Goal: Transaction & Acquisition: Obtain resource

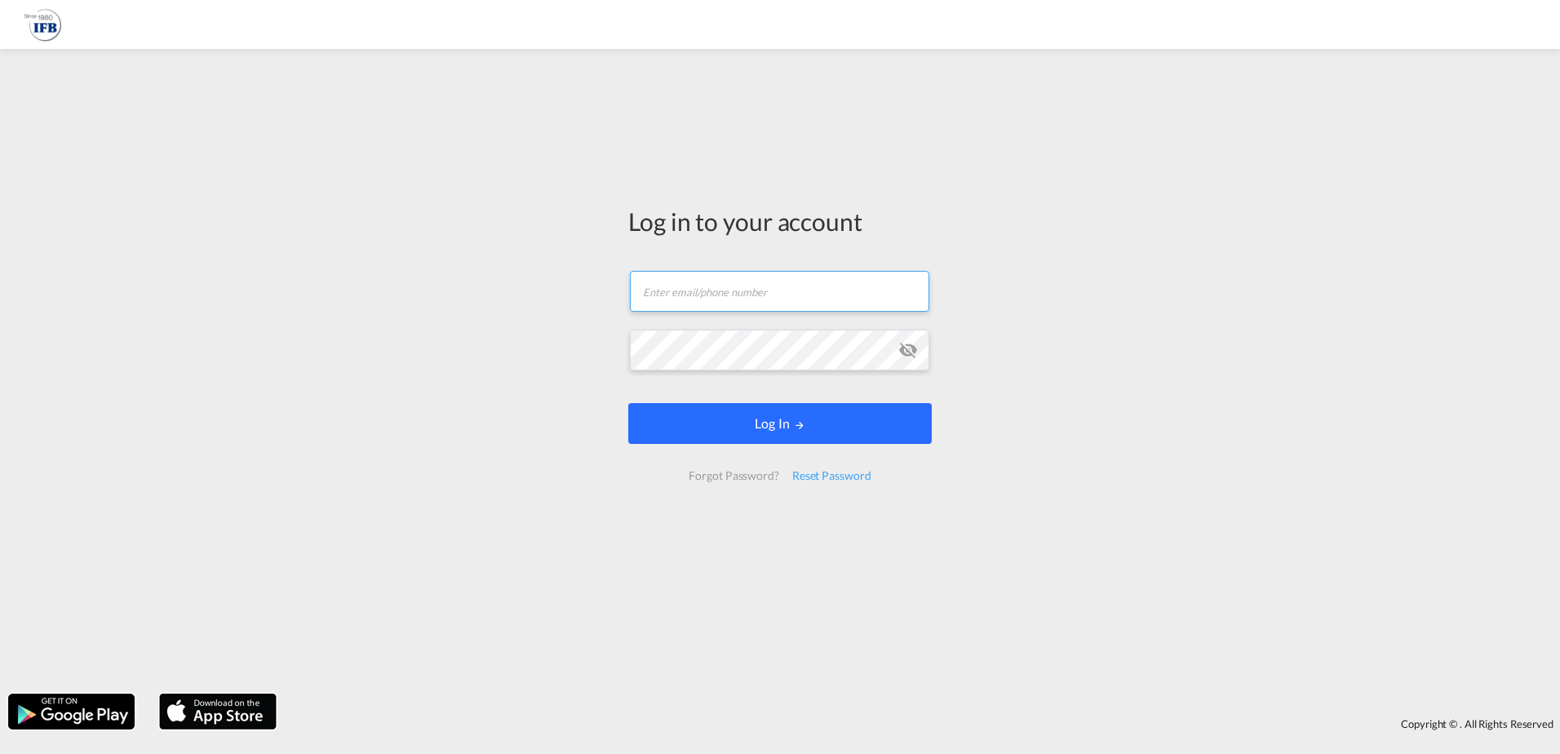
type input "[PERSON_NAME][EMAIL_ADDRESS][DOMAIN_NAME]"
click at [803, 423] on md-icon "LOGIN" at bounding box center [799, 424] width 11 height 11
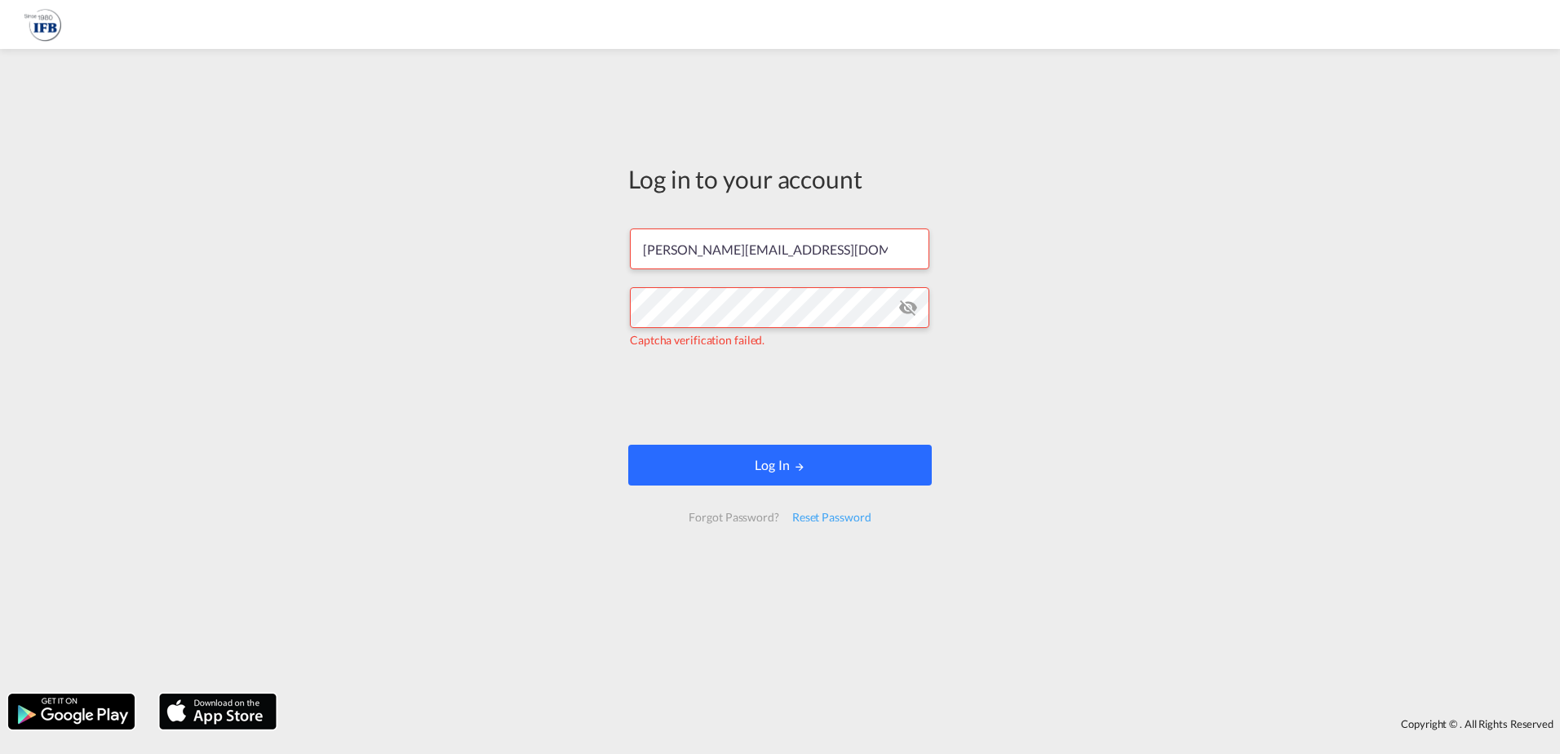
click at [743, 465] on button "Log In" at bounding box center [780, 465] width 304 height 41
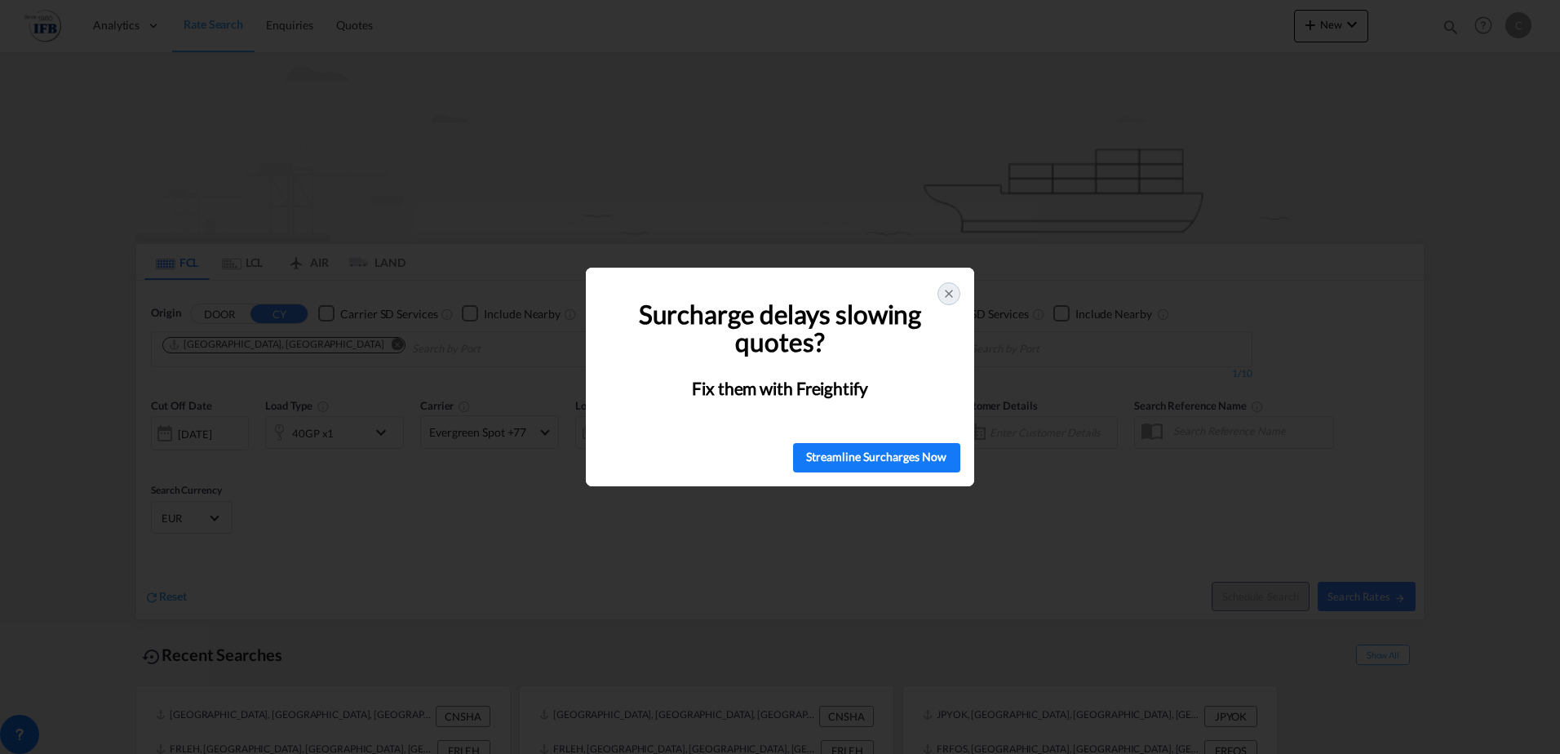
click at [950, 290] on icon at bounding box center [949, 293] width 13 height 13
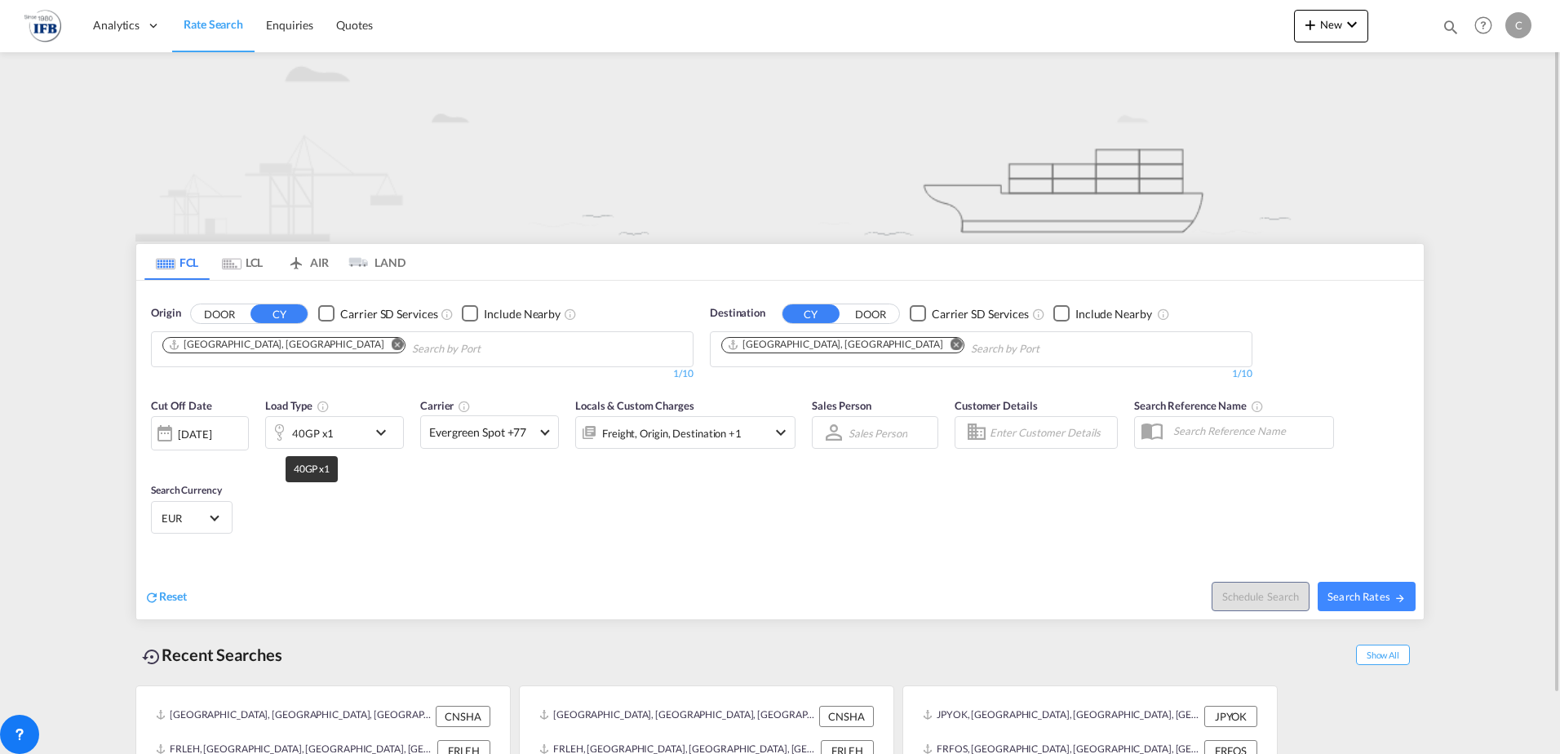
click at [320, 428] on div "40GP x1" at bounding box center [313, 433] width 42 height 23
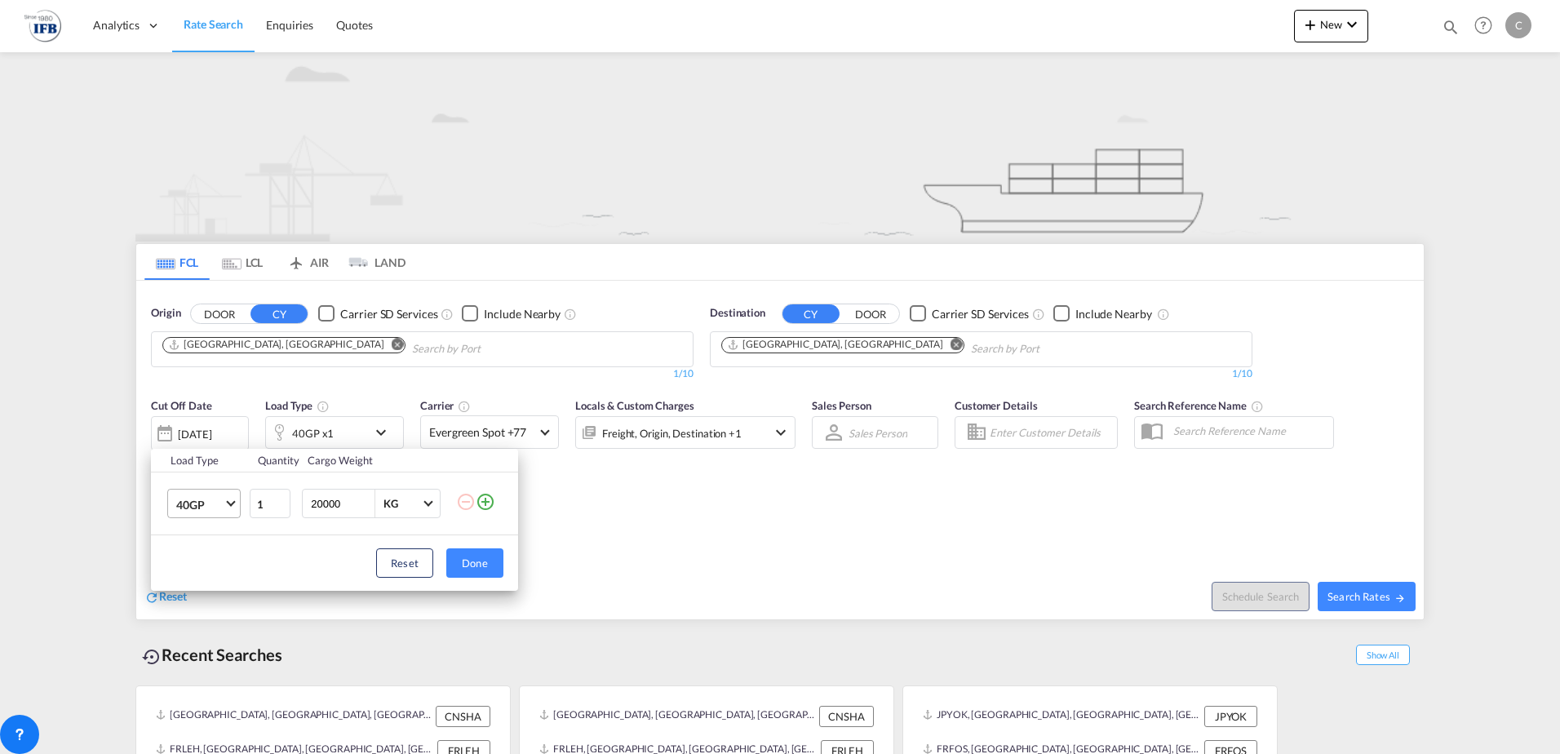
click at [230, 500] on span "Choose: \a40GP" at bounding box center [230, 502] width 9 height 9
click at [208, 465] on md-option "20GP" at bounding box center [218, 465] width 111 height 39
click at [480, 565] on button "Done" at bounding box center [474, 562] width 57 height 29
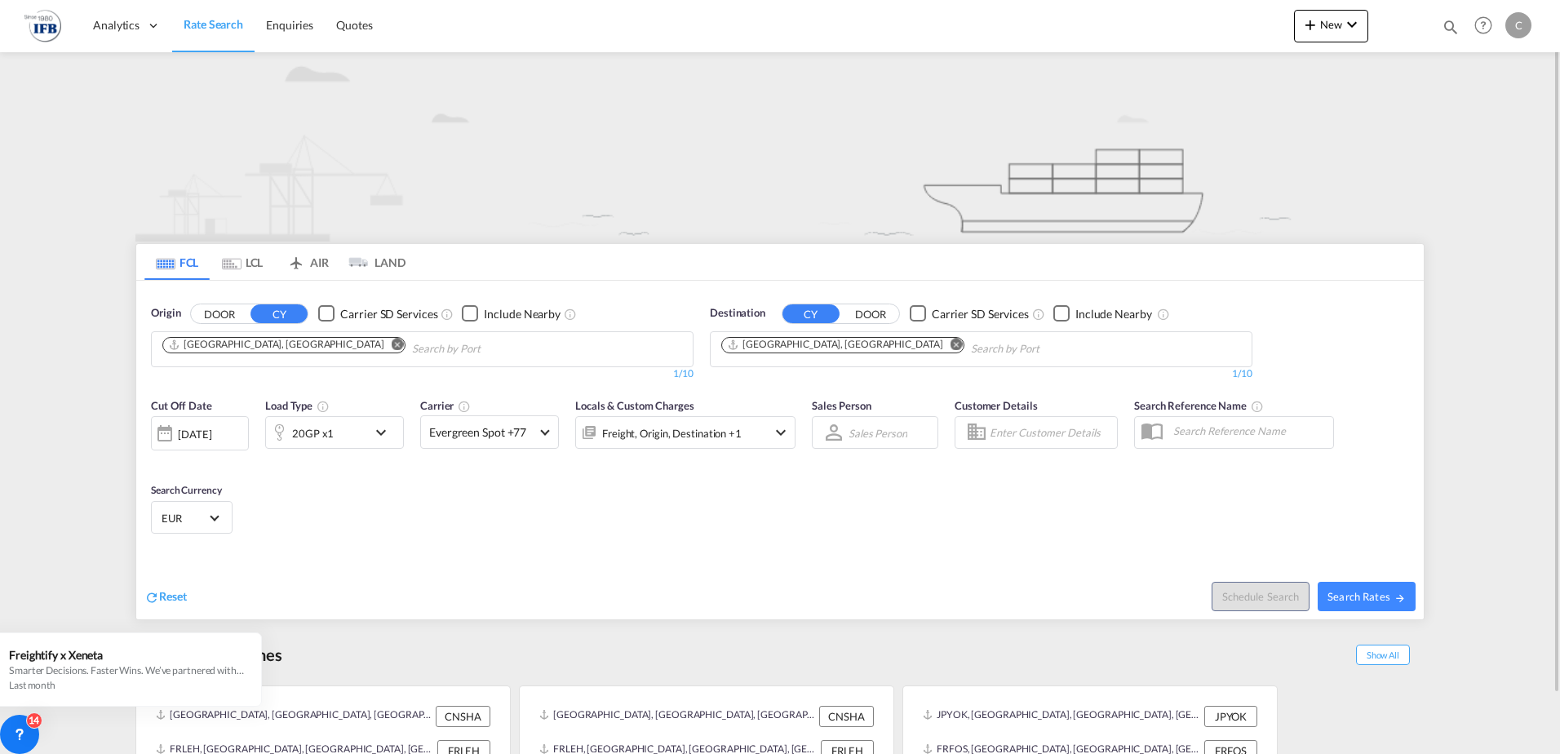
click at [197, 429] on div "[DATE]" at bounding box center [194, 434] width 33 height 15
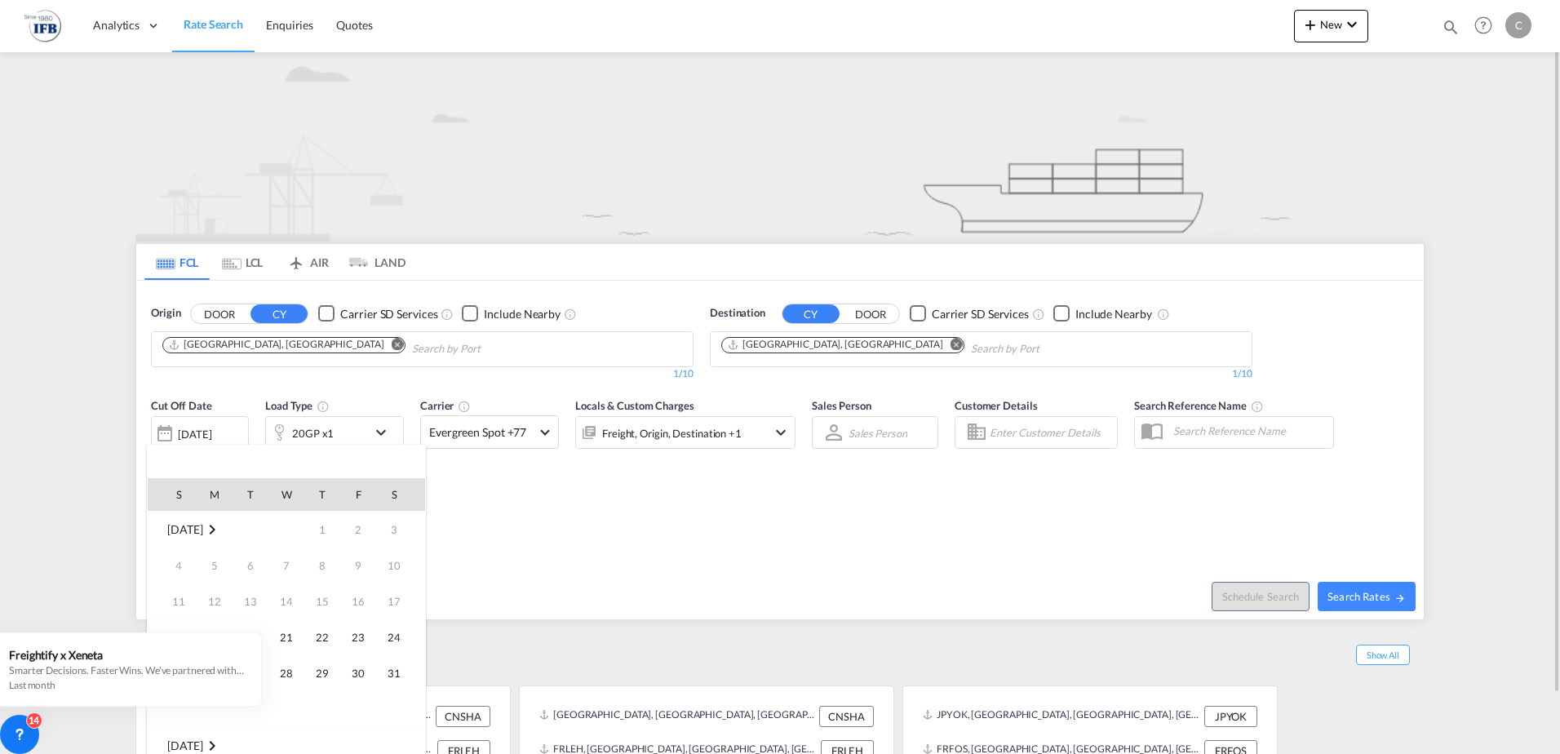
scroll to position [649, 0]
click at [248, 562] on span "5" at bounding box center [250, 565] width 33 height 33
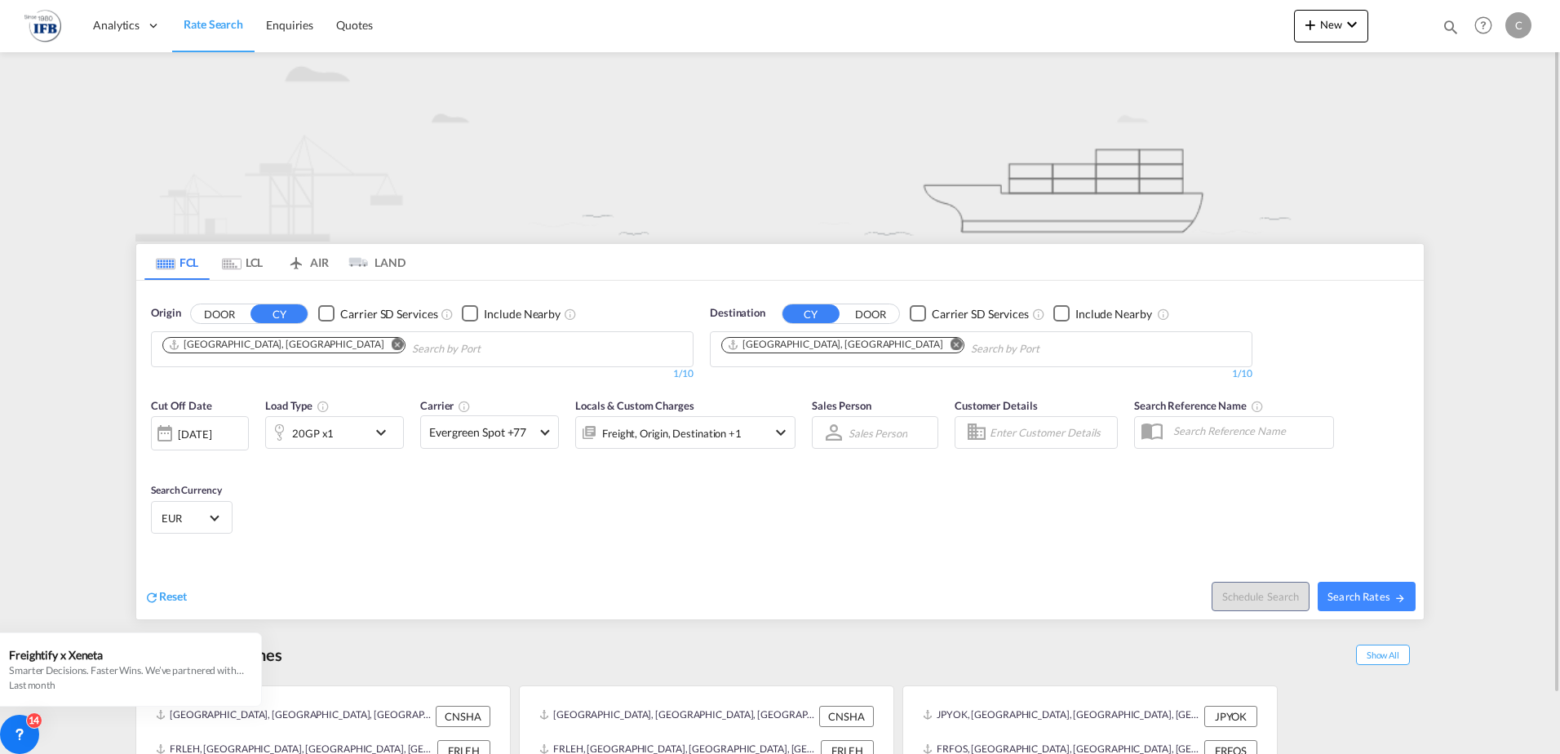
click at [444, 544] on div "Cut Off Date [DATE] [DATE] Load Type 20GP x1 Carrier Evergreen Spot +77 Online …" at bounding box center [780, 468] width 1288 height 159
click at [1378, 599] on span "Search Rates" at bounding box center [1367, 596] width 78 height 13
type input "CNSHA to FRLEH / [DATE]"
